Goal: Transaction & Acquisition: Obtain resource

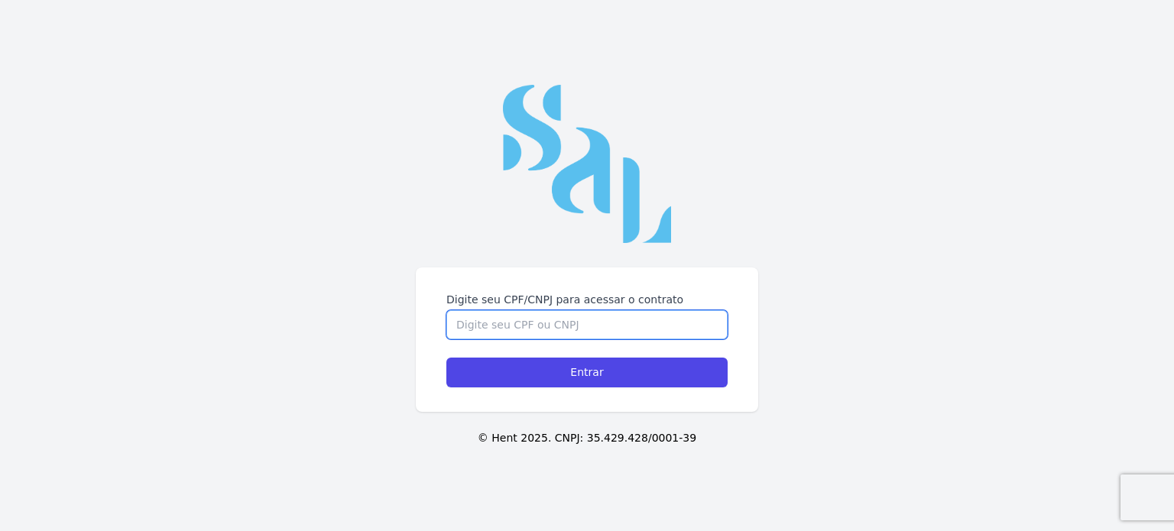
click at [702, 329] on input "Digite seu CPF/CNPJ para acessar o contrato" at bounding box center [586, 324] width 281 height 29
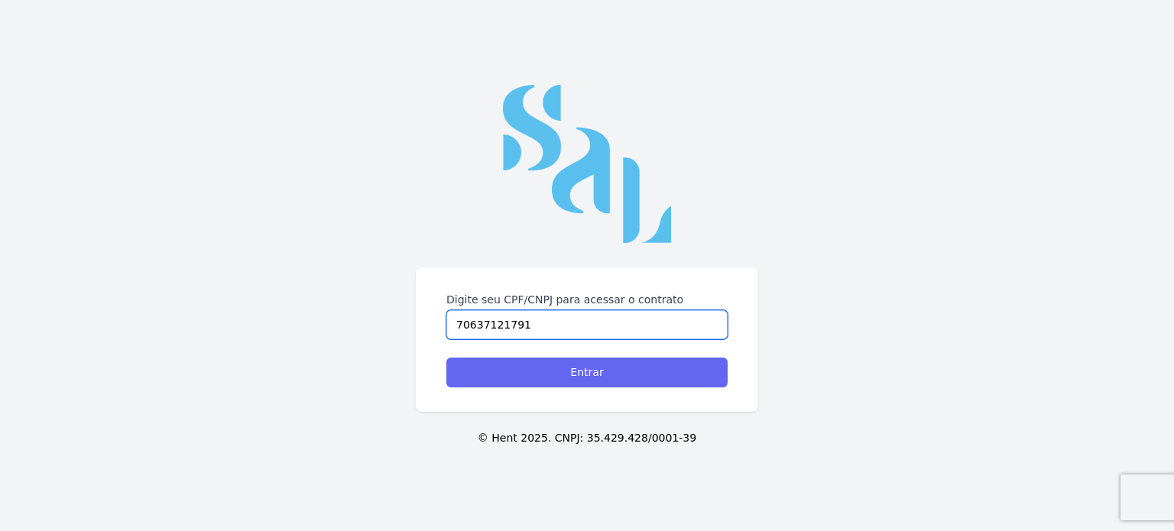
type input "70637121791"
click at [589, 375] on input "Entrar" at bounding box center [586, 373] width 281 height 30
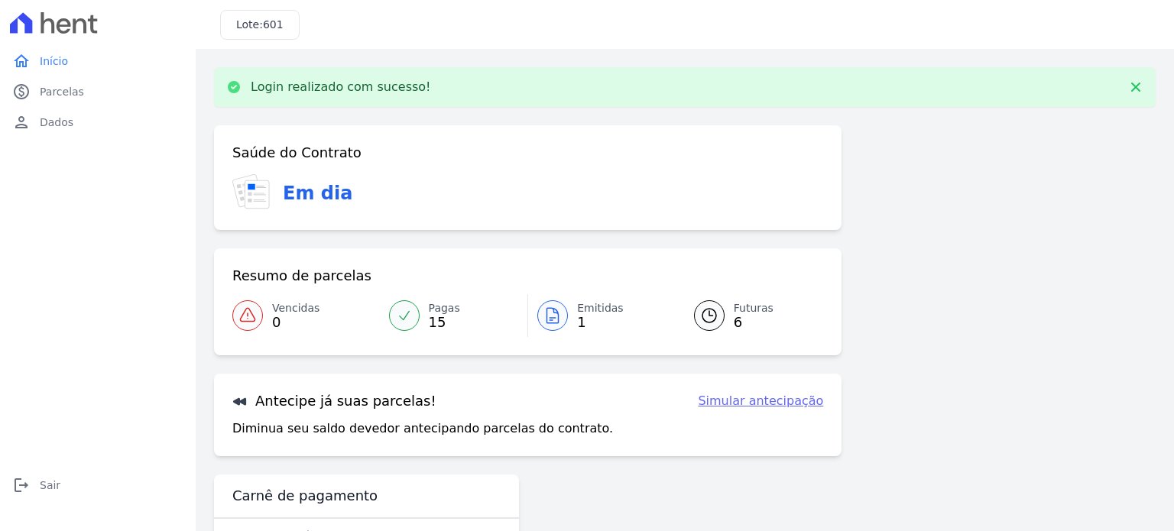
click at [588, 308] on span "Emitidas" at bounding box center [600, 308] width 47 height 16
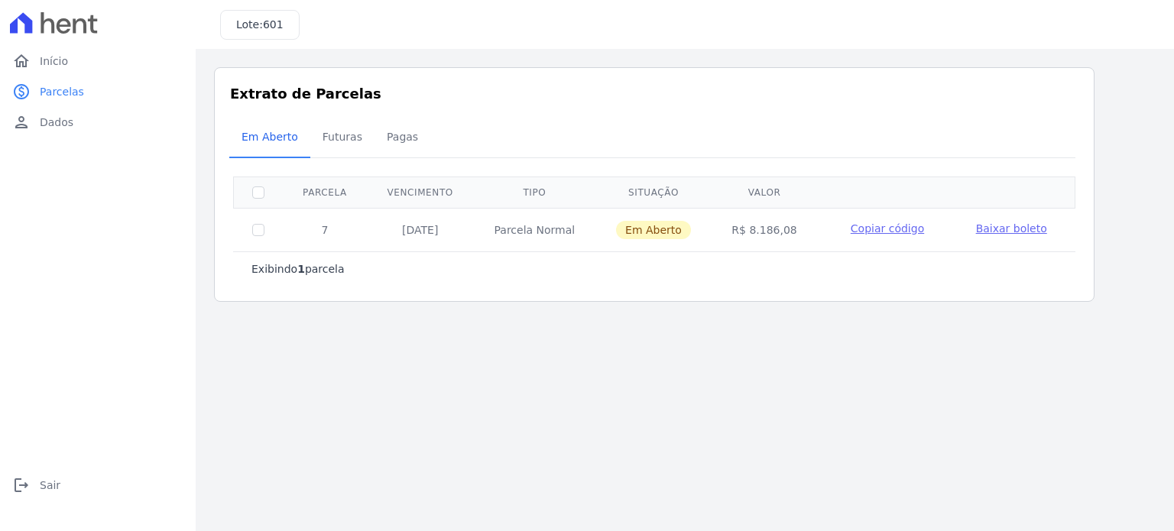
click at [992, 229] on span "Baixar boleto" at bounding box center [1011, 228] width 71 height 12
